Goal: Transaction & Acquisition: Purchase product/service

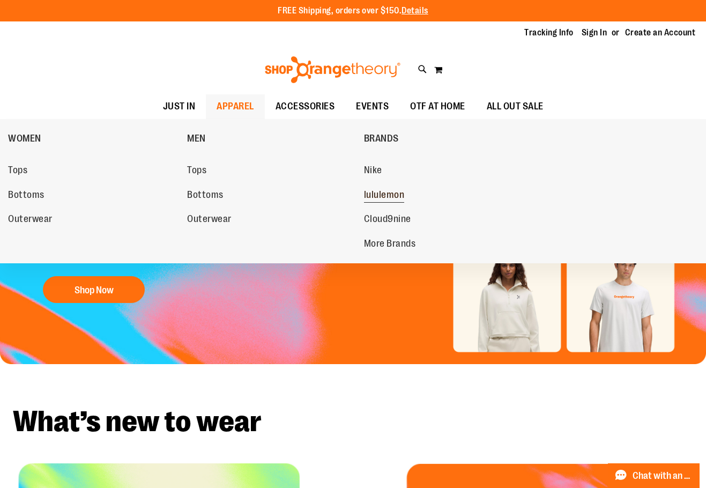
click at [383, 199] on span "lululemon" at bounding box center [384, 195] width 41 height 13
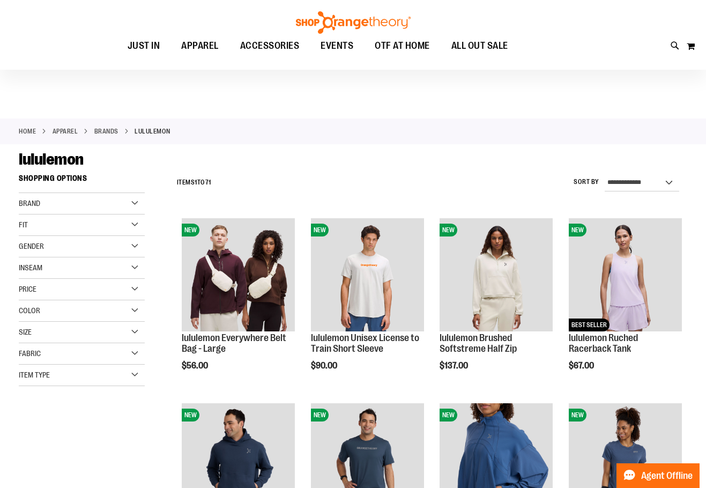
scroll to position [267, 0]
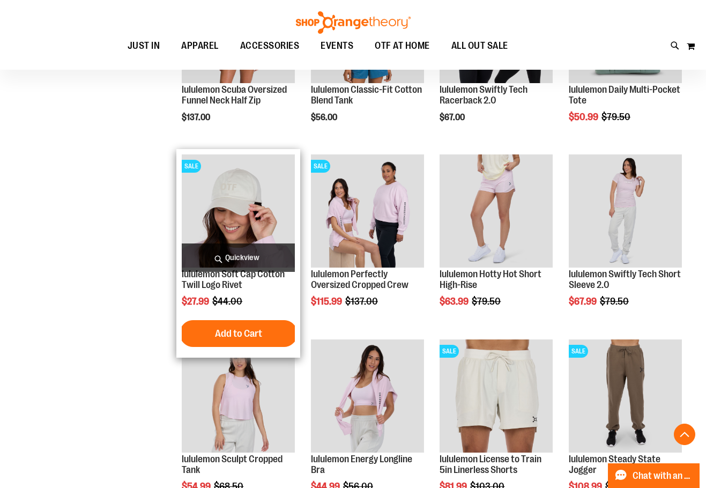
scroll to position [803, 0]
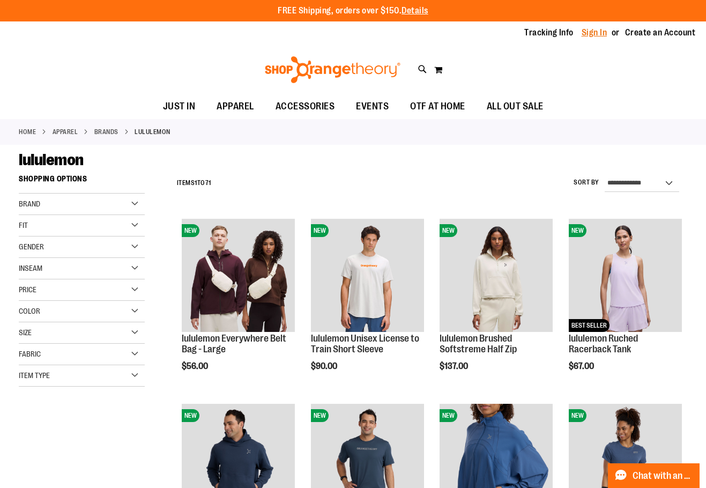
click at [600, 32] on link "Sign In" at bounding box center [594, 33] width 26 height 12
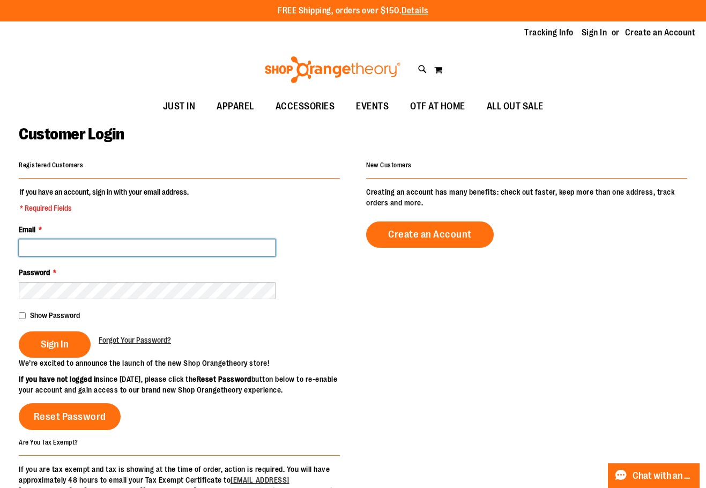
click at [239, 252] on input "Email *" at bounding box center [147, 247] width 257 height 17
type input "*"
paste input "**********"
type input "**********"
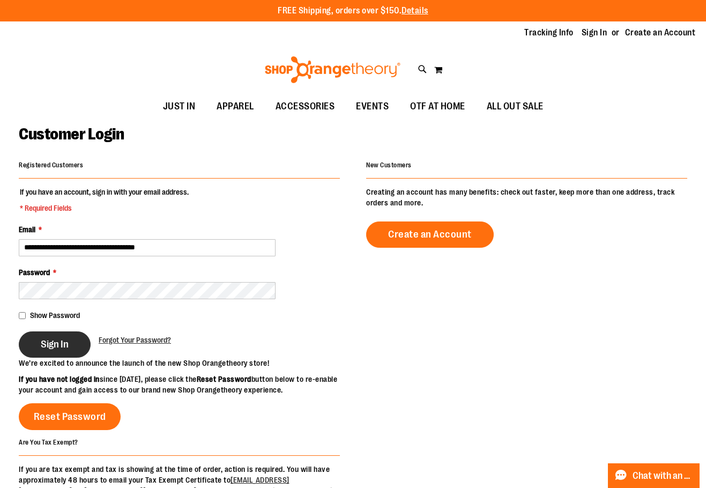
click at [39, 340] on button "Sign In" at bounding box center [55, 344] width 72 height 26
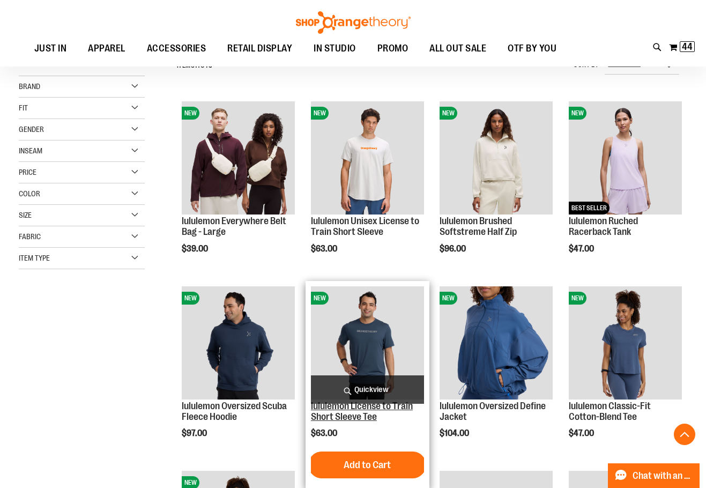
scroll to position [214, 0]
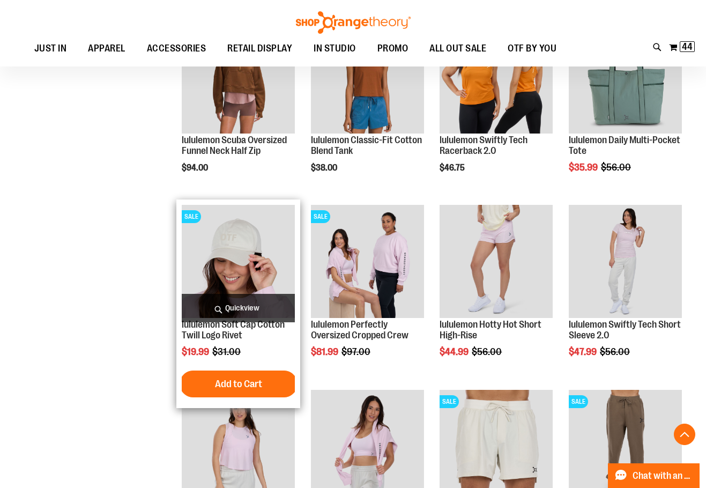
scroll to position [750, 0]
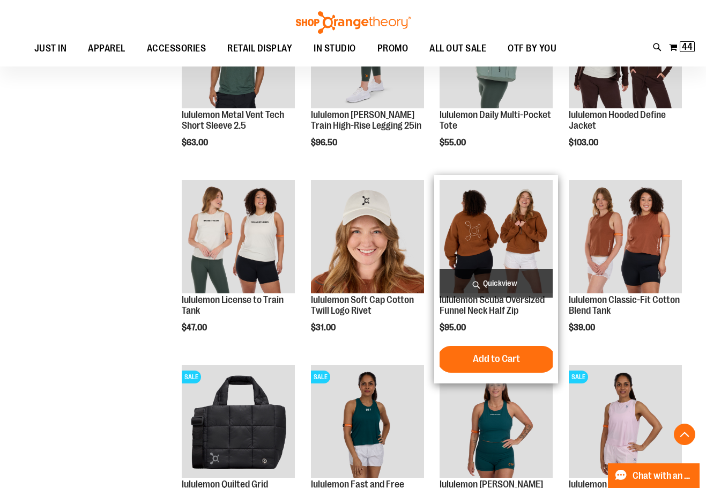
scroll to position [1178, 0]
